Goal: Task Accomplishment & Management: Use online tool/utility

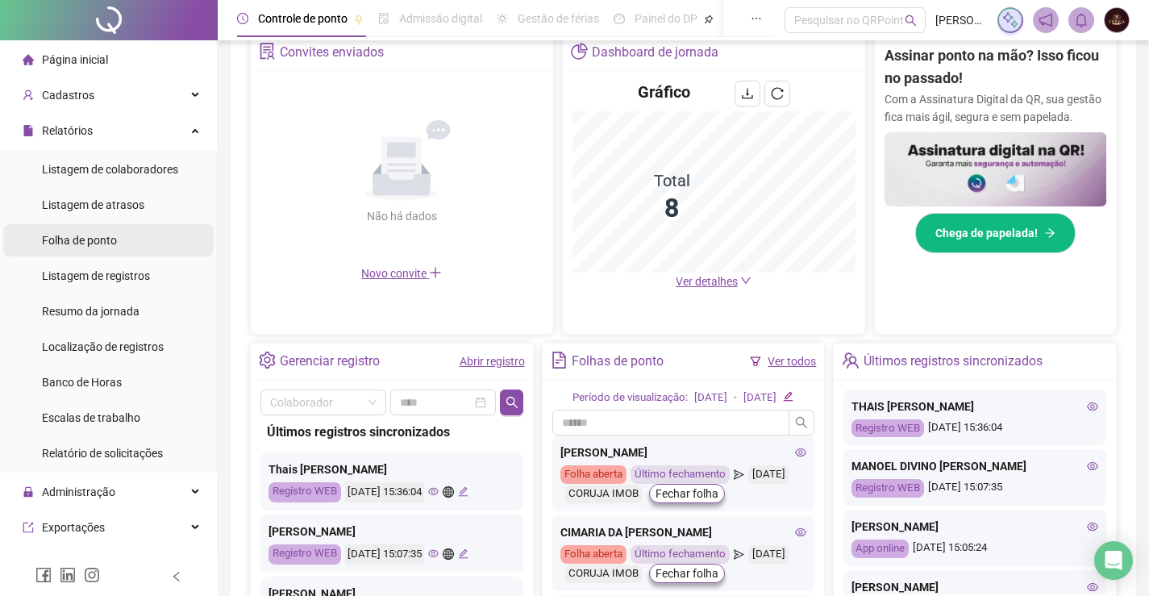
click at [120, 241] on li "Folha de ponto" at bounding box center [108, 240] width 211 height 32
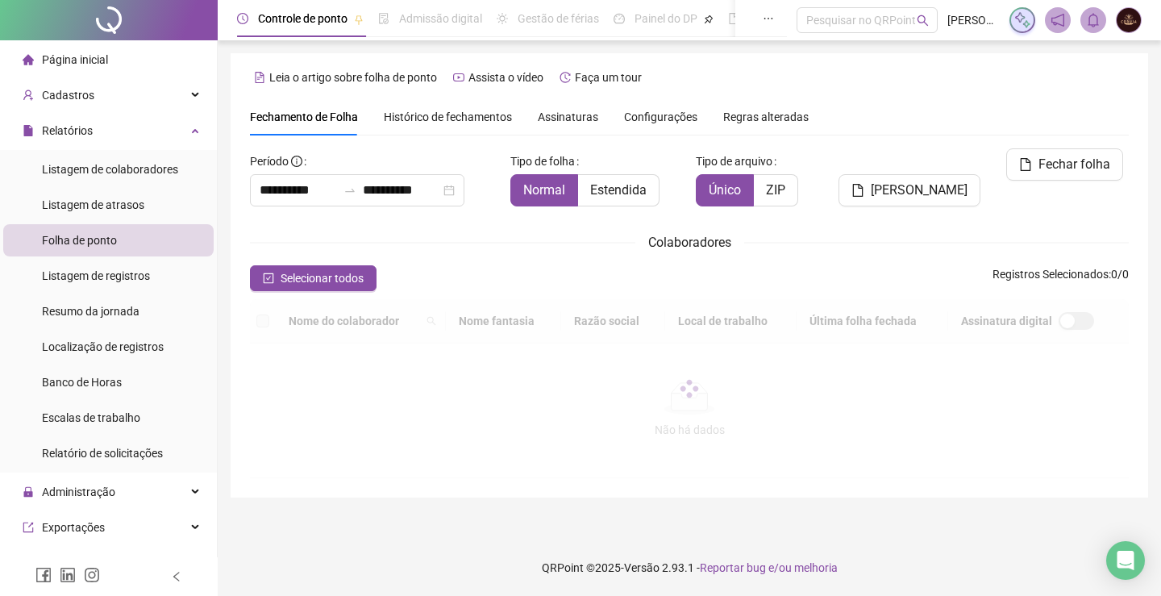
click at [84, 60] on span "Página inicial" at bounding box center [75, 59] width 66 height 13
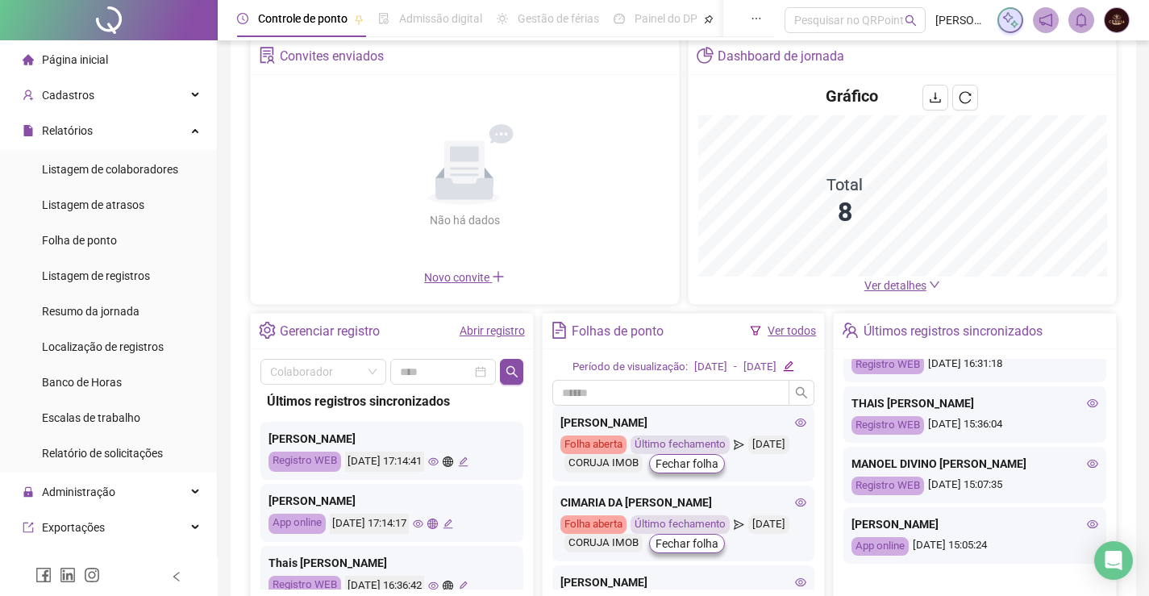
scroll to position [242, 0]
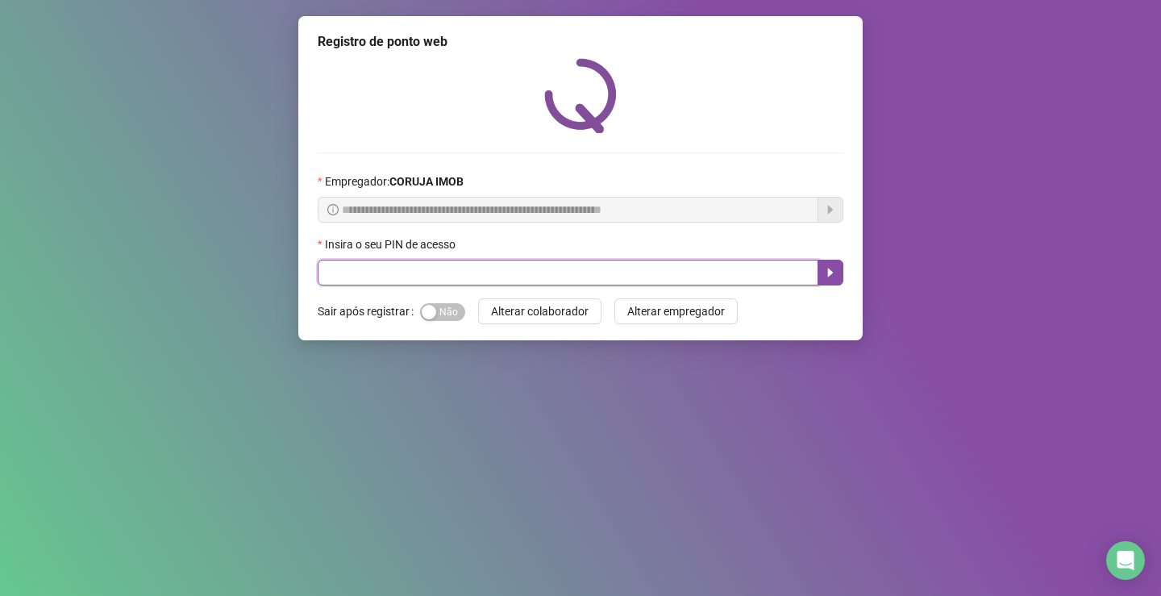
click at [402, 270] on input "text" at bounding box center [568, 273] width 501 height 26
type input "*****"
click at [824, 270] on button "button" at bounding box center [831, 273] width 26 height 26
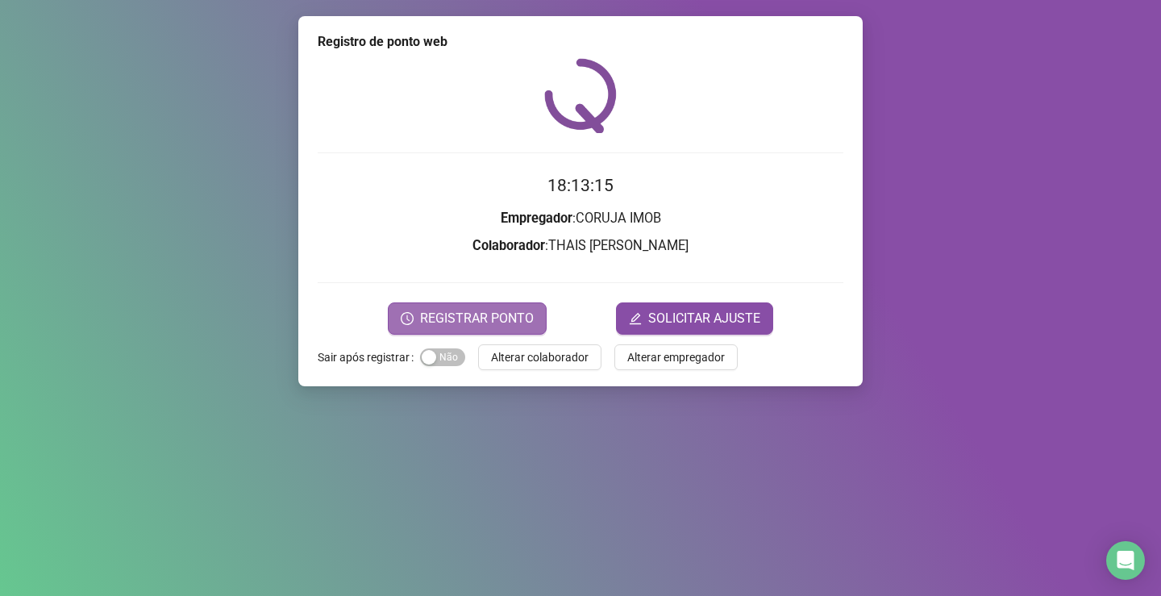
click at [477, 315] on span "REGISTRAR PONTO" at bounding box center [477, 318] width 114 height 19
